Goal: Find specific page/section: Find specific page/section

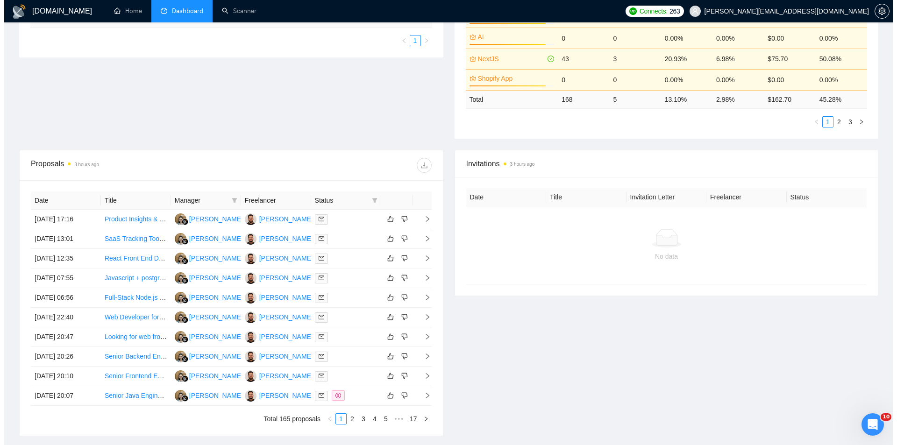
scroll to position [308, 0]
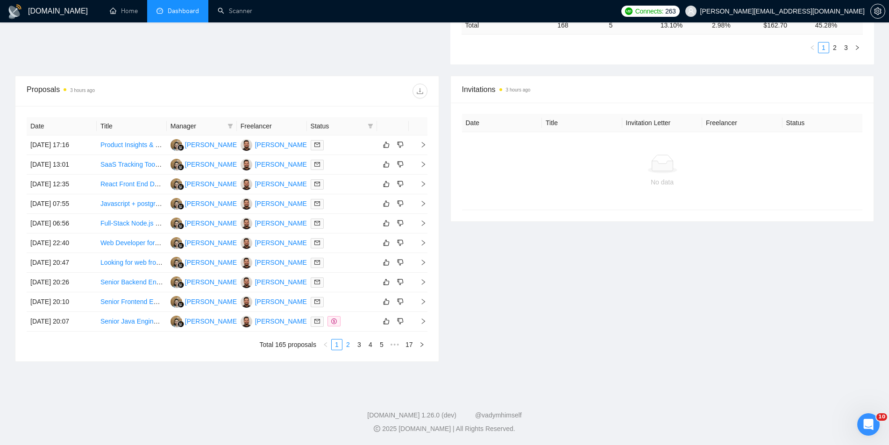
click at [349, 343] on link "2" at bounding box center [348, 345] width 10 height 10
click at [422, 205] on icon "right" at bounding box center [423, 203] width 7 height 7
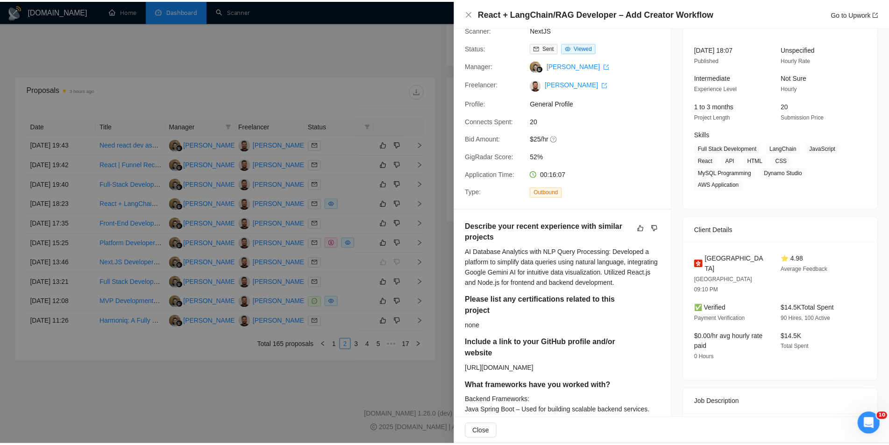
scroll to position [140, 0]
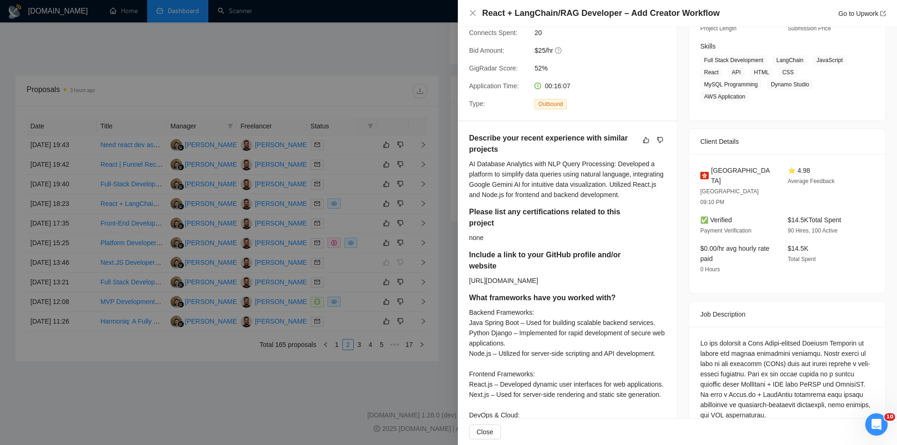
click at [409, 375] on div at bounding box center [448, 222] width 897 height 445
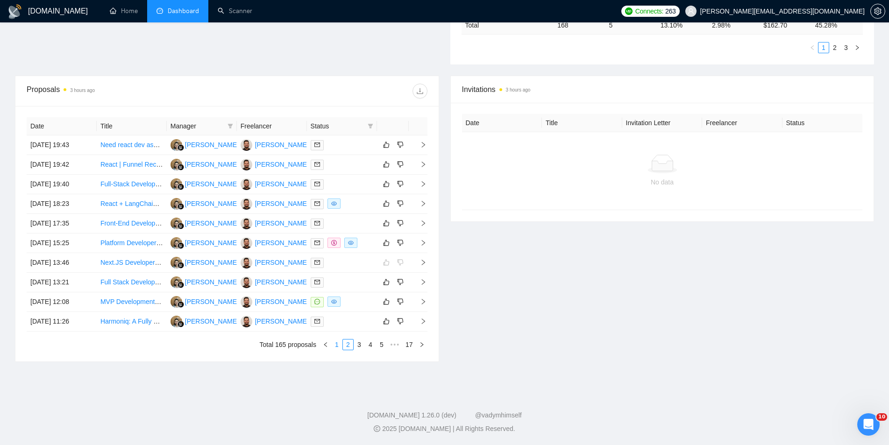
click at [336, 347] on link "1" at bounding box center [337, 345] width 10 height 10
